Goal: Navigation & Orientation: Find specific page/section

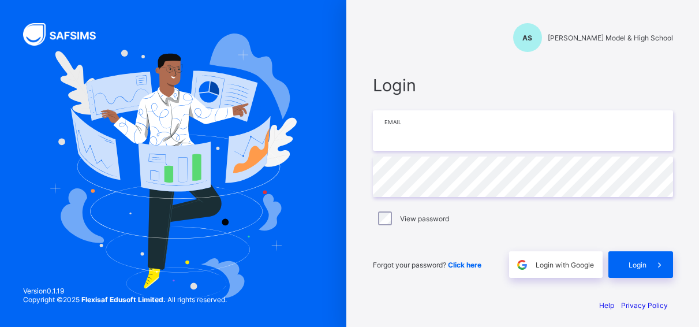
click at [463, 135] on input "email" at bounding box center [523, 130] width 300 height 40
type input "**********"
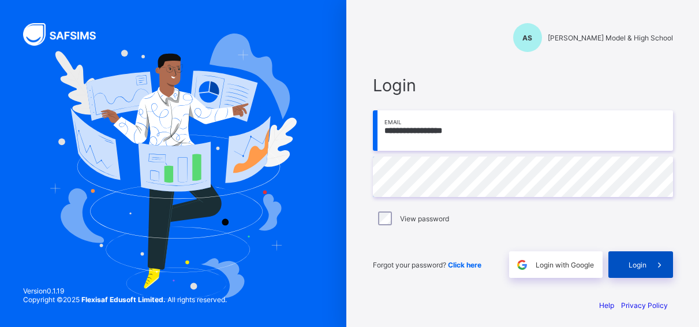
click at [630, 259] on div "Login" at bounding box center [641, 264] width 65 height 27
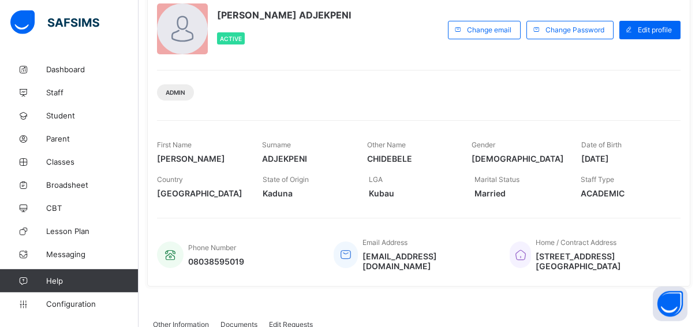
scroll to position [88, 0]
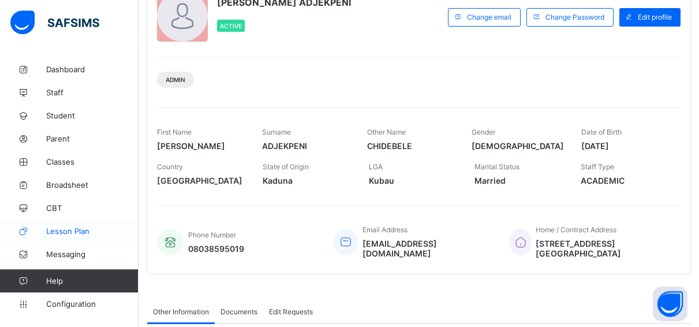
click at [114, 239] on link "Lesson Plan" at bounding box center [69, 230] width 139 height 23
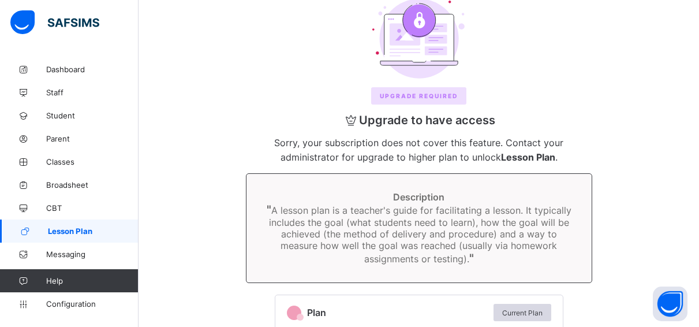
scroll to position [162, 0]
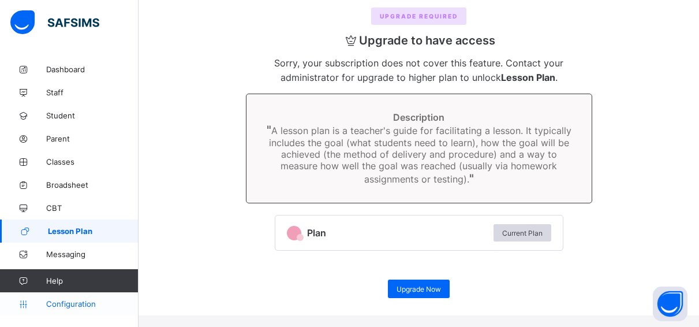
click at [70, 298] on link "Configuration" at bounding box center [69, 303] width 138 height 23
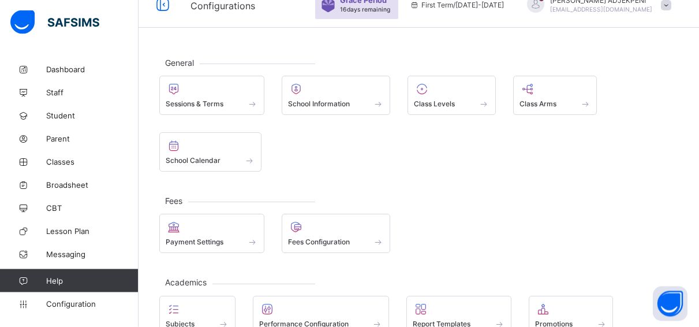
scroll to position [14, 0]
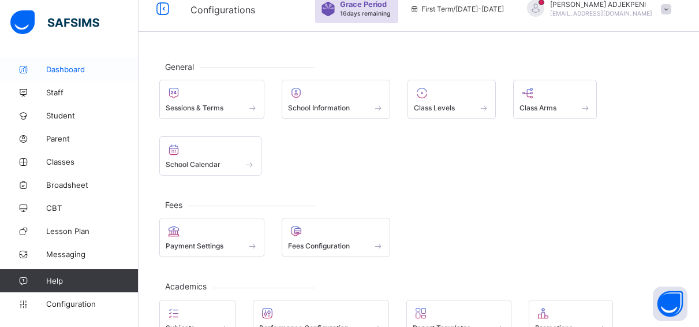
click at [77, 64] on link "Dashboard" at bounding box center [69, 69] width 139 height 23
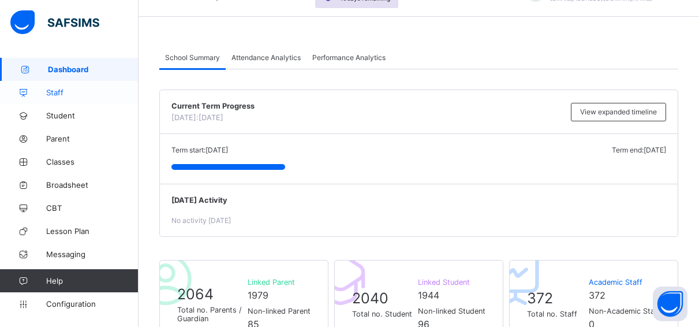
scroll to position [59, 0]
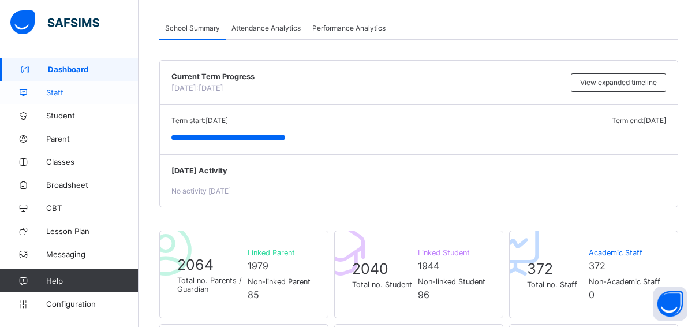
click at [2, 92] on icon at bounding box center [23, 92] width 46 height 9
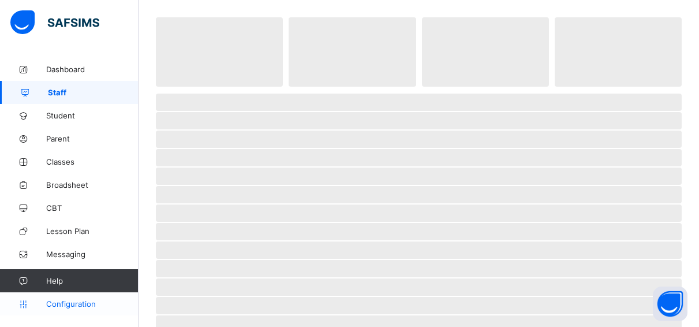
click at [20, 304] on icon at bounding box center [23, 304] width 46 height 9
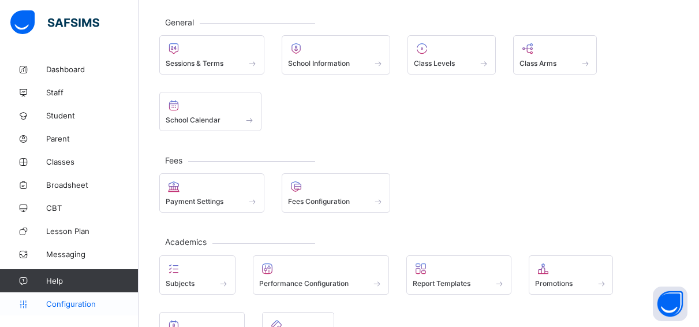
scroll to position [147, 0]
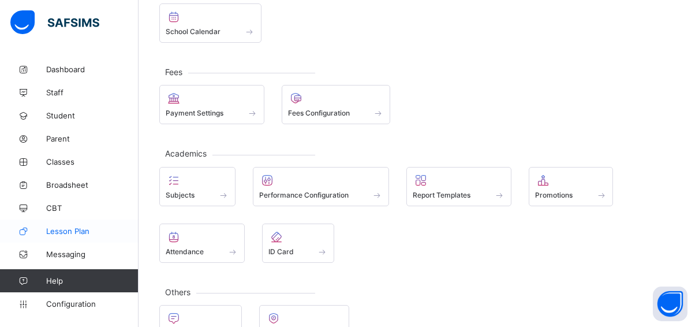
click at [2, 223] on link "Lesson Plan" at bounding box center [69, 230] width 139 height 23
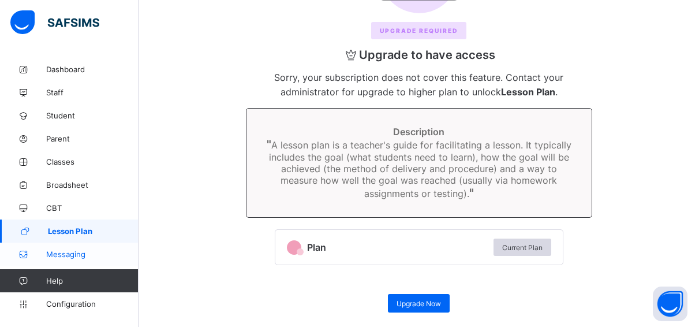
click at [5, 258] on icon at bounding box center [23, 254] width 46 height 9
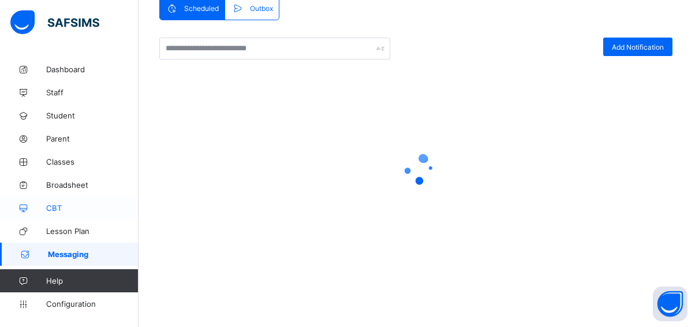
click at [23, 202] on link "CBT" at bounding box center [69, 207] width 139 height 23
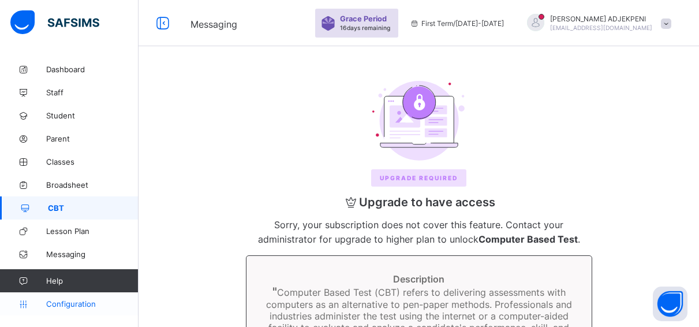
click at [65, 300] on span "Configuration" at bounding box center [92, 303] width 92 height 9
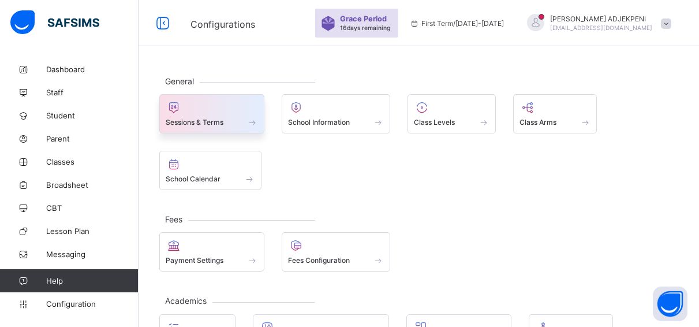
click at [216, 119] on span "Sessions & Terms" at bounding box center [195, 122] width 58 height 9
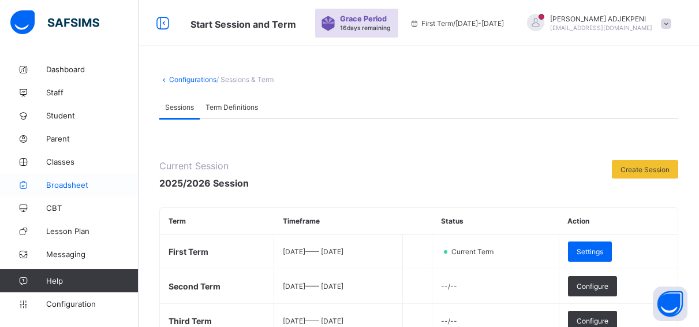
click at [73, 184] on span "Broadsheet" at bounding box center [92, 184] width 92 height 9
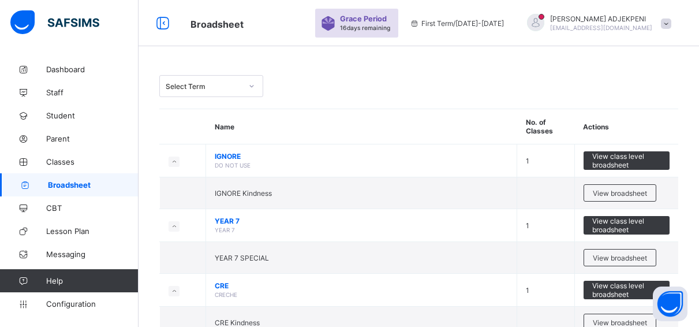
click at [252, 85] on icon at bounding box center [251, 86] width 7 height 12
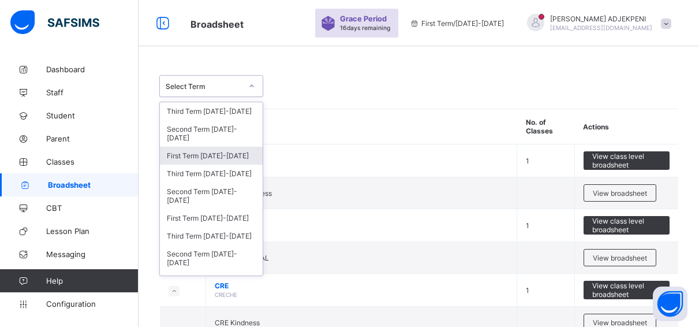
click at [221, 154] on div "First Term [DATE]-[DATE]" at bounding box center [211, 156] width 103 height 18
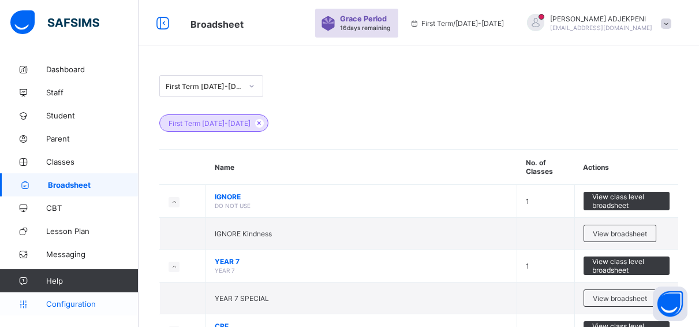
click at [84, 303] on span "Configuration" at bounding box center [92, 303] width 92 height 9
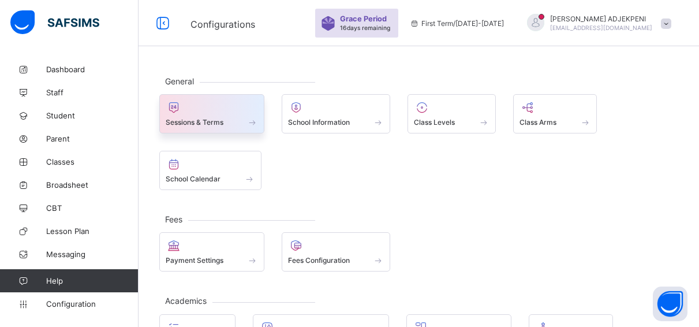
click at [211, 113] on div at bounding box center [212, 108] width 92 height 14
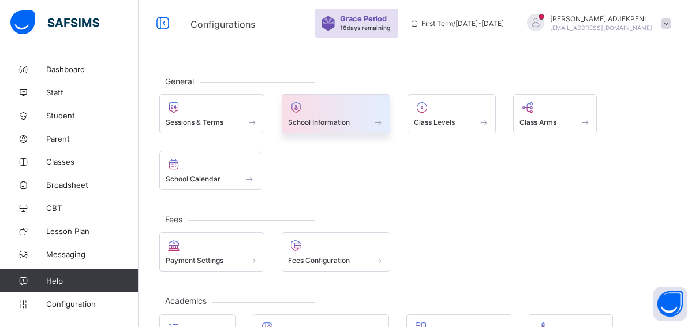
click at [319, 117] on span at bounding box center [336, 115] width 96 height 3
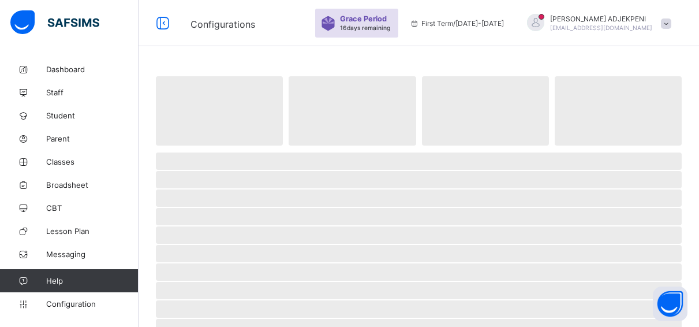
select select "**"
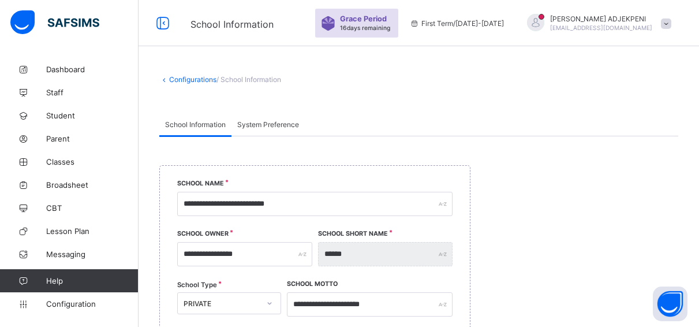
click at [271, 119] on div "System Preference" at bounding box center [268, 124] width 73 height 23
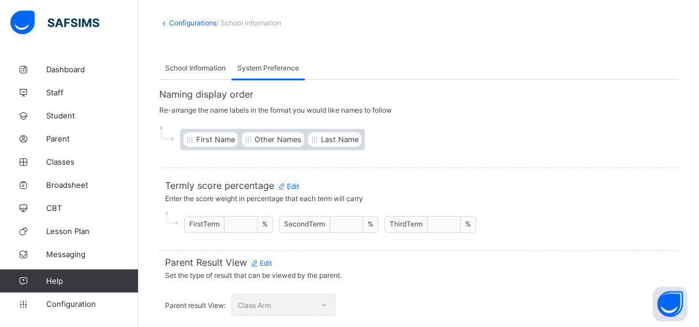
scroll to position [58, 0]
click at [70, 68] on span "Dashboard" at bounding box center [92, 69] width 92 height 9
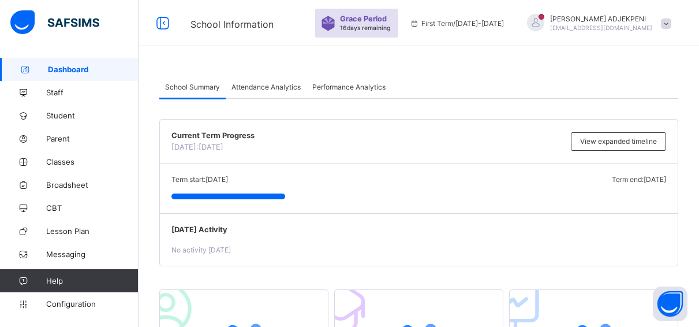
click at [249, 135] on span "Current Term Progress" at bounding box center [369, 135] width 394 height 9
click at [265, 84] on span "Attendance Analytics" at bounding box center [266, 87] width 69 height 9
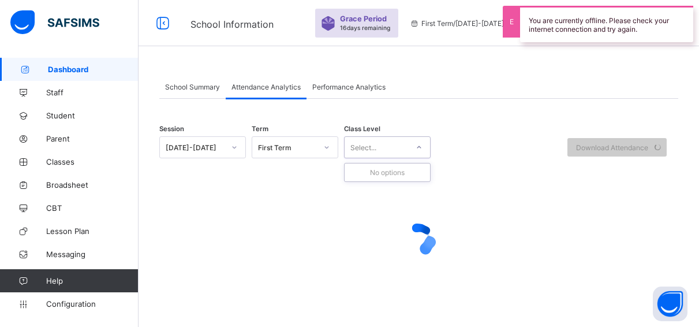
click at [420, 148] on icon at bounding box center [419, 148] width 7 height 12
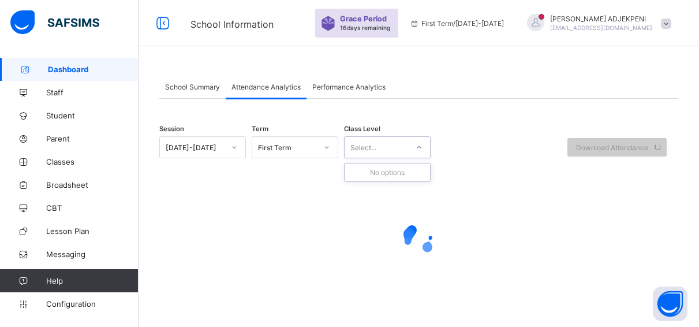
click at [420, 148] on icon at bounding box center [419, 148] width 7 height 12
click at [326, 144] on icon at bounding box center [326, 148] width 7 height 12
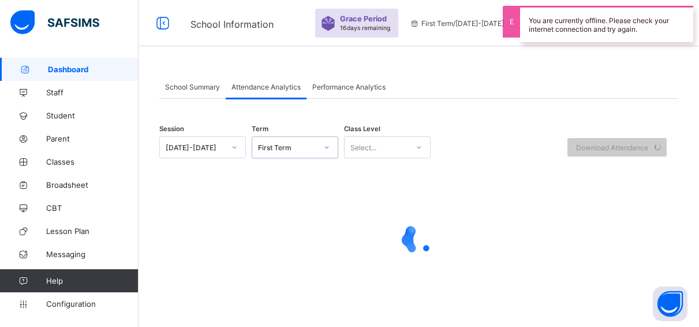
click at [327, 146] on icon at bounding box center [326, 148] width 7 height 12
